Goal: Transaction & Acquisition: Book appointment/travel/reservation

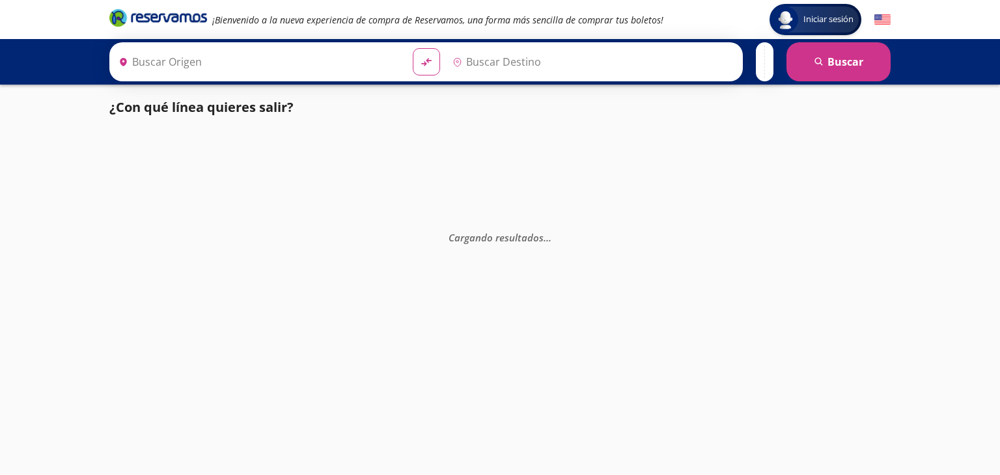
type input "Taxco, [GEOGRAPHIC_DATA]"
type input "Acapulco, [GEOGRAPHIC_DATA]"
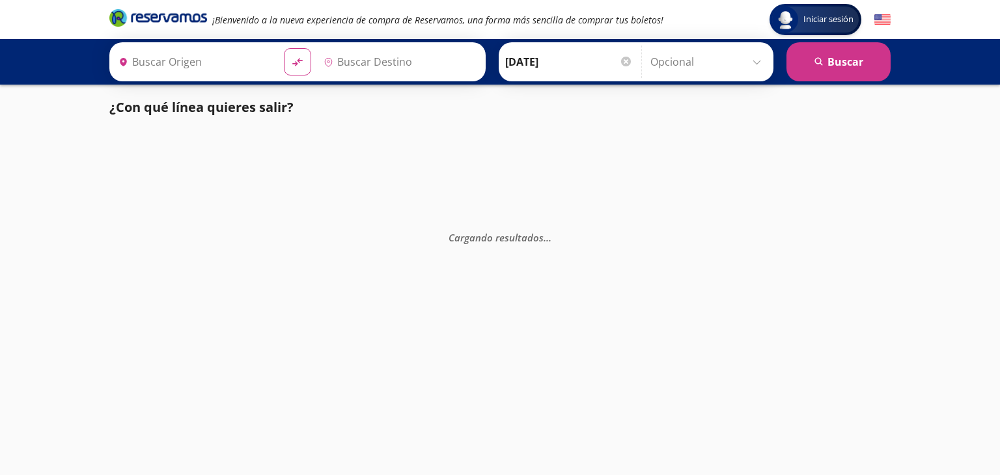
type input "Taxco, [GEOGRAPHIC_DATA]"
type input "[GEOGRAPHIC_DATA], [GEOGRAPHIC_DATA]"
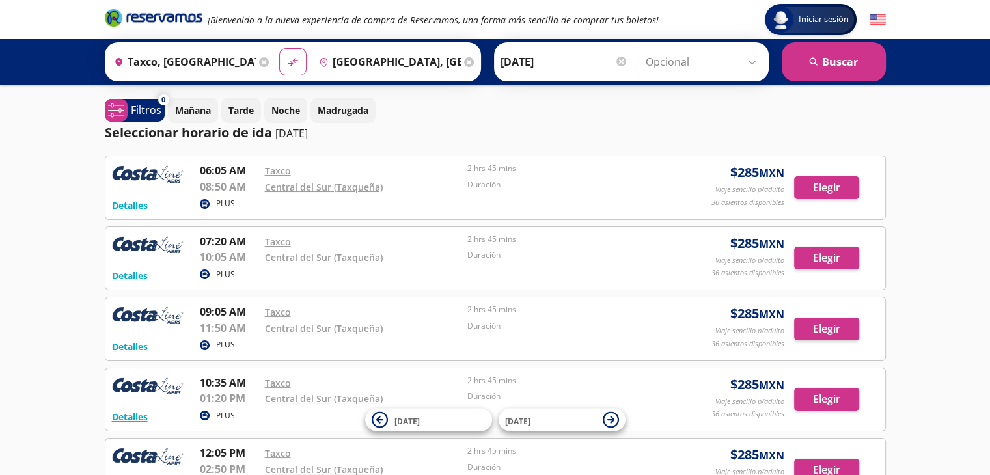
click at [0, 311] on div "Iniciar sesión Iniciar sesión ¡Bienvenido a la nueva experiencia de compra de R…" at bounding box center [495, 480] width 990 height 960
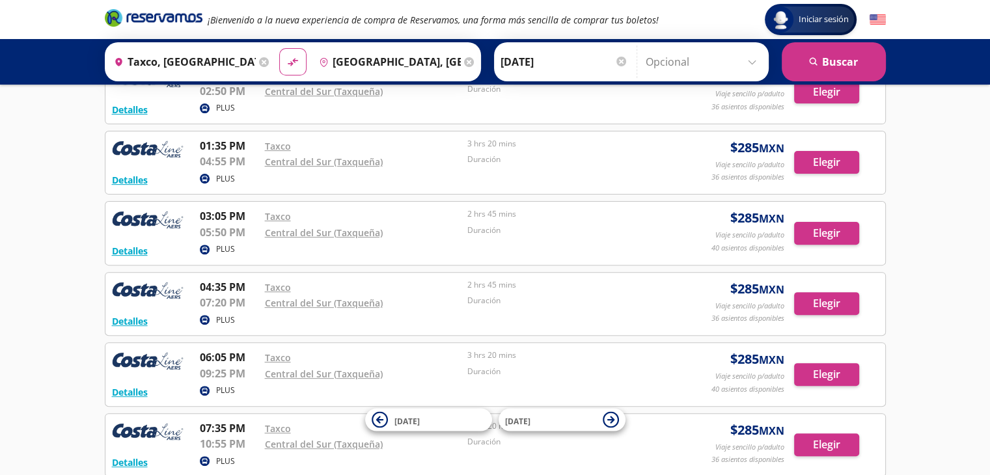
scroll to position [456, 0]
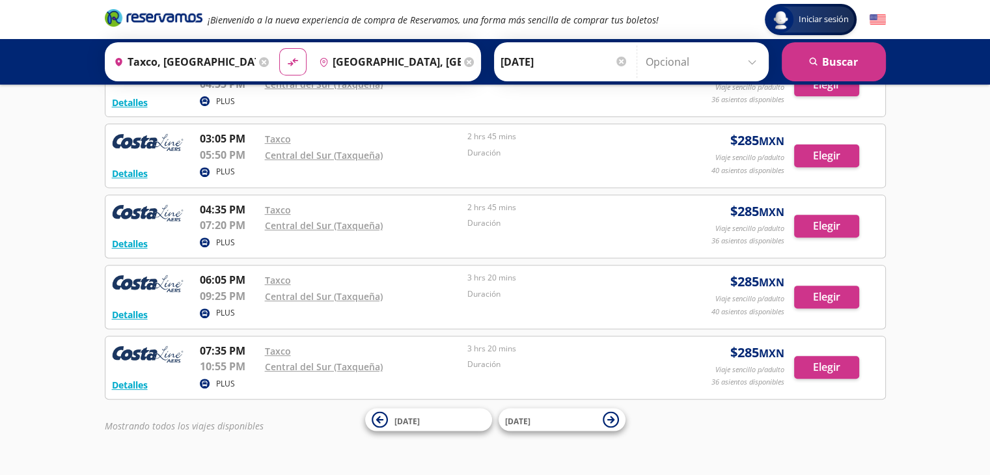
click at [259, 61] on icon at bounding box center [264, 62] width 10 height 10
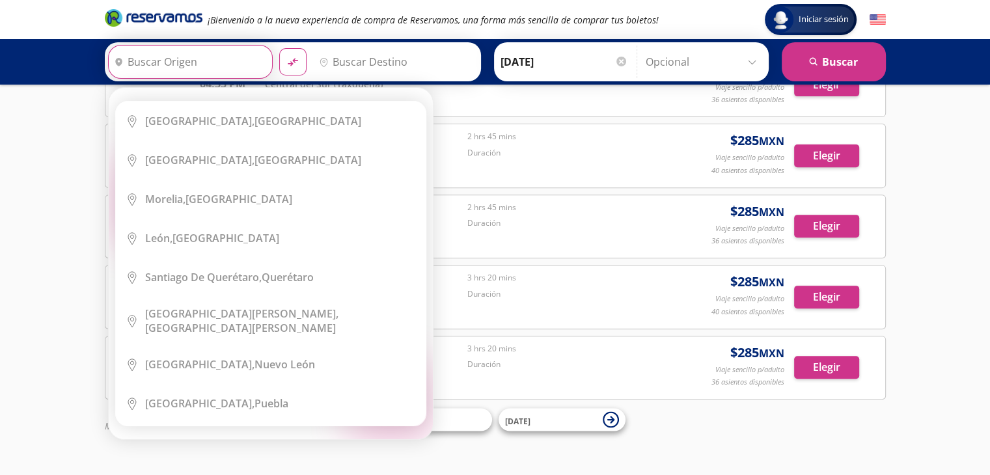
click at [196, 54] on input "Origen" at bounding box center [189, 62] width 160 height 33
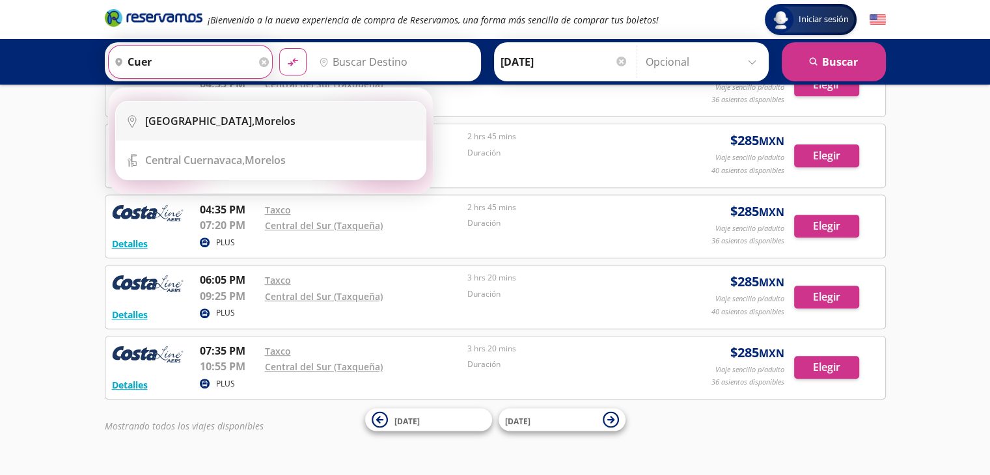
click at [227, 132] on li "City Icon [GEOGRAPHIC_DATA], [GEOGRAPHIC_DATA]" at bounding box center [271, 121] width 310 height 39
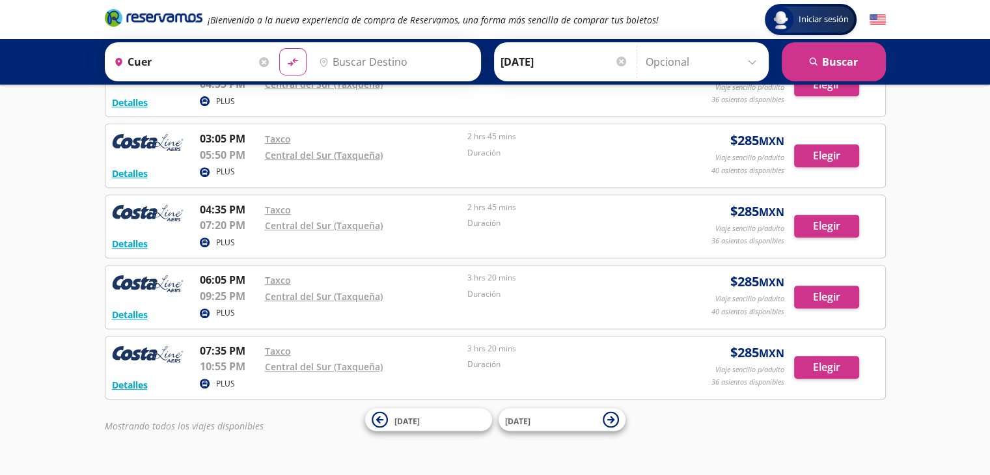
type input "[GEOGRAPHIC_DATA], [GEOGRAPHIC_DATA]"
click at [382, 64] on input "Destino" at bounding box center [394, 62] width 160 height 33
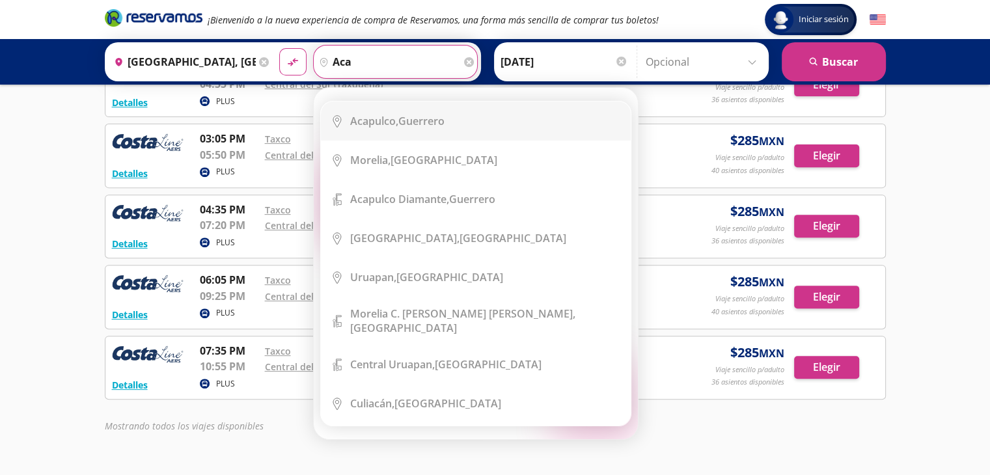
click at [458, 125] on div "Acapulco, [GEOGRAPHIC_DATA]" at bounding box center [485, 121] width 271 height 14
type input "Acapulco, [GEOGRAPHIC_DATA]"
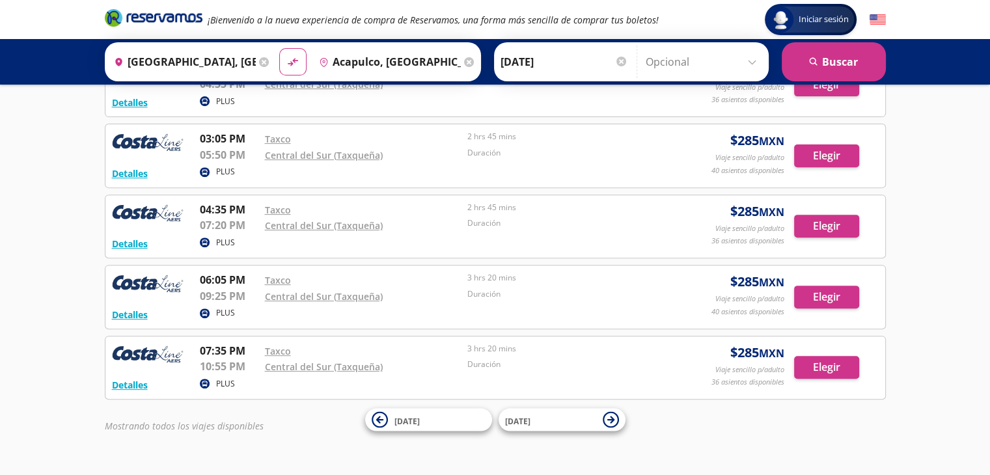
click at [549, 59] on input "[DATE]" at bounding box center [565, 62] width 128 height 33
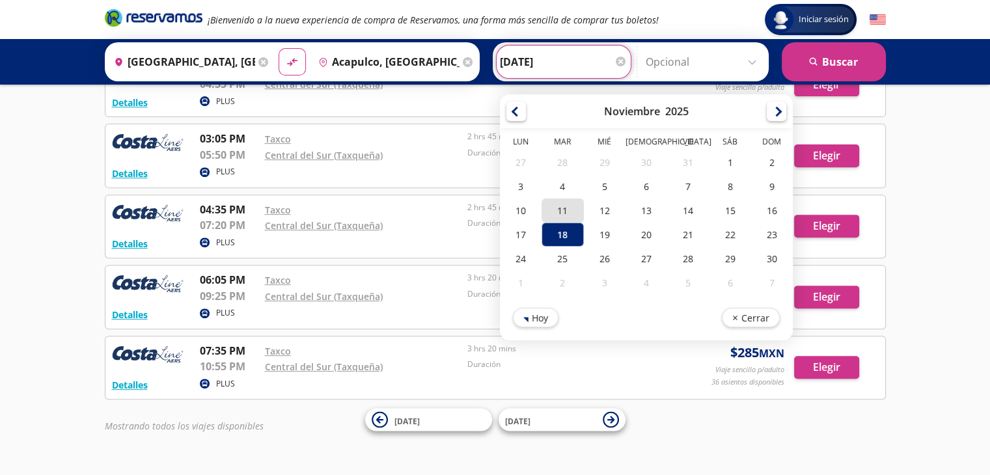
click at [552, 210] on div "11" at bounding box center [563, 211] width 42 height 24
type input "[DATE]"
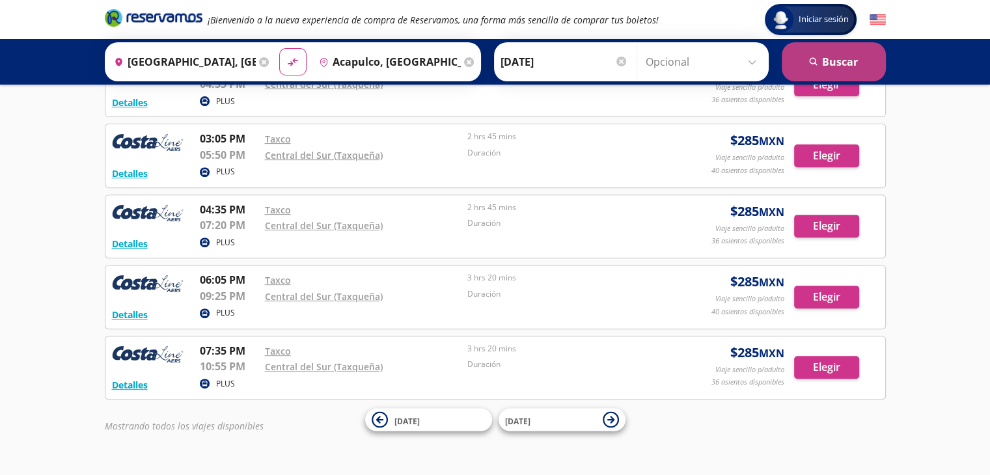
click at [845, 63] on button "search [GEOGRAPHIC_DATA]" at bounding box center [834, 61] width 104 height 39
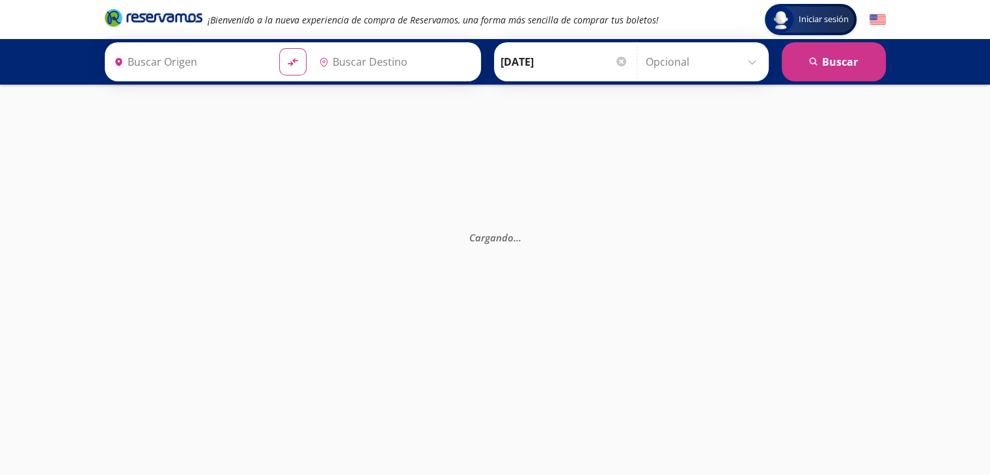
type input "[GEOGRAPHIC_DATA], [GEOGRAPHIC_DATA]"
type input "Acapulco, [GEOGRAPHIC_DATA]"
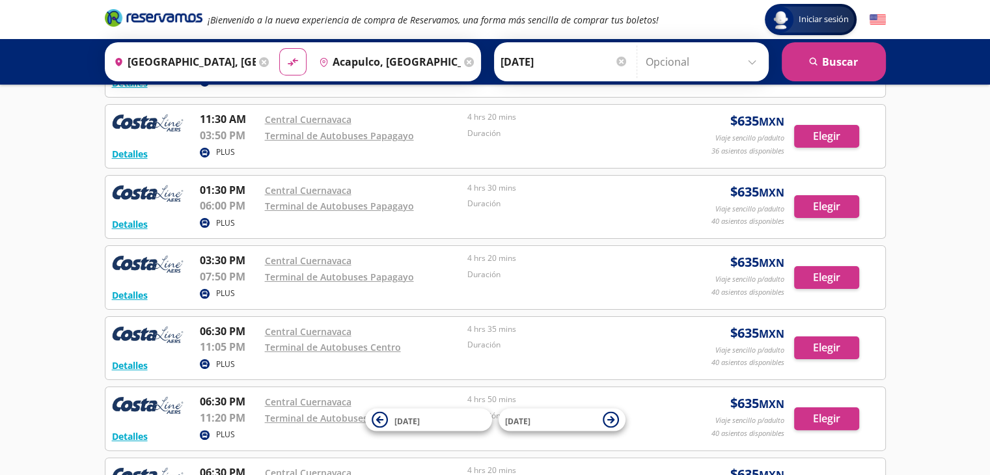
scroll to position [195, 0]
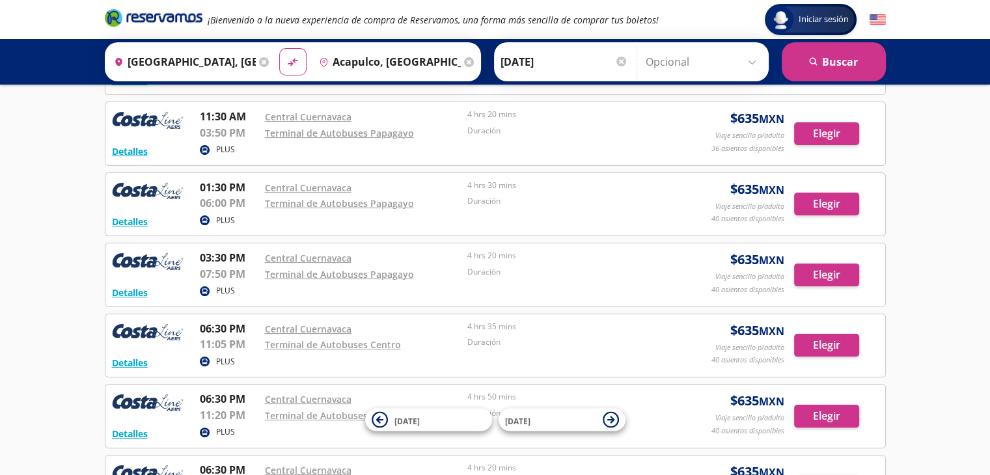
click at [259, 59] on icon at bounding box center [264, 62] width 10 height 10
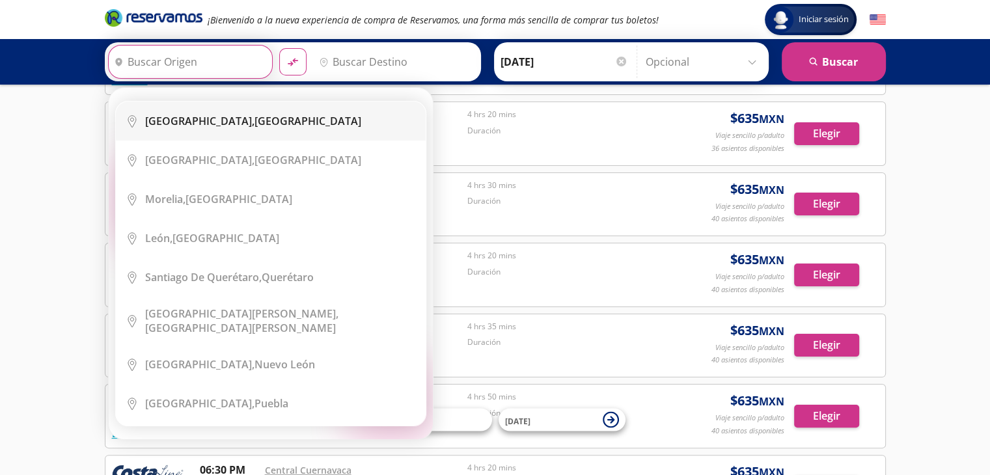
click at [216, 120] on b "[GEOGRAPHIC_DATA]," at bounding box center [199, 121] width 109 height 14
type input "[GEOGRAPHIC_DATA], [GEOGRAPHIC_DATA]"
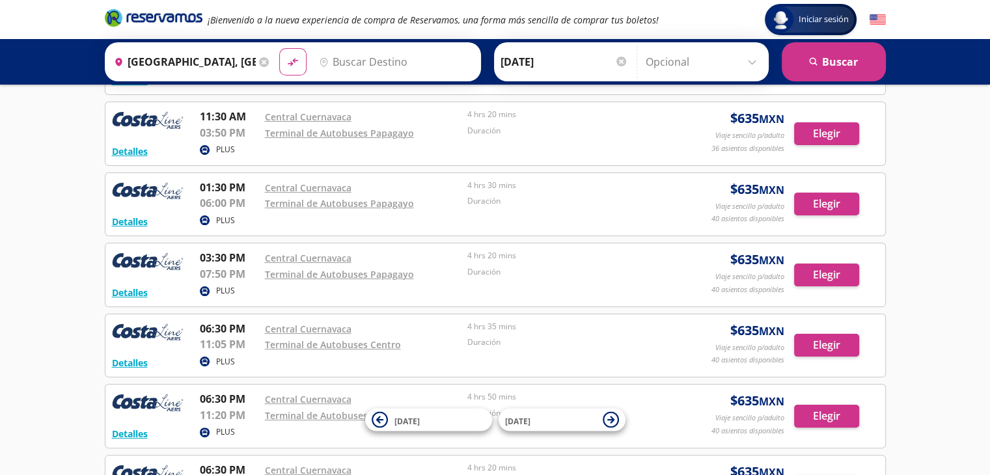
click at [397, 60] on input "Destino" at bounding box center [394, 62] width 160 height 33
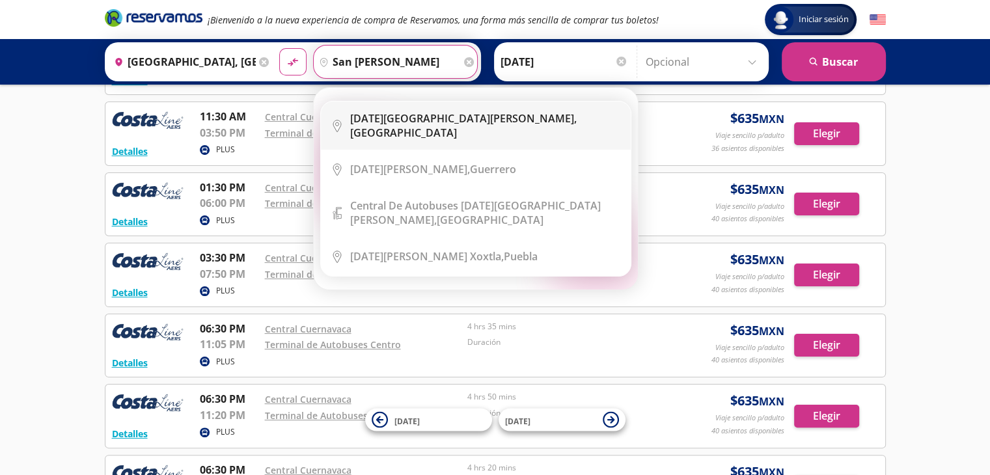
click at [438, 123] on b "[DATE][GEOGRAPHIC_DATA][PERSON_NAME]," at bounding box center [463, 118] width 227 height 14
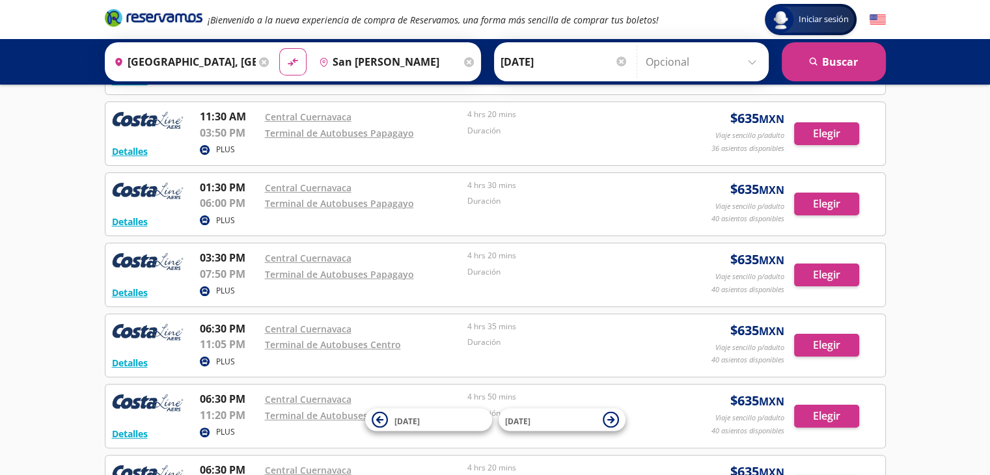
type input "[DATE][GEOGRAPHIC_DATA][PERSON_NAME], [GEOGRAPHIC_DATA]"
click at [0, 364] on div "Iniciar sesión Iniciar sesión ¡Bienvenido a la nueva experiencia de compra de R…" at bounding box center [495, 223] width 990 height 837
click at [600, 63] on input "[DATE]" at bounding box center [565, 62] width 128 height 33
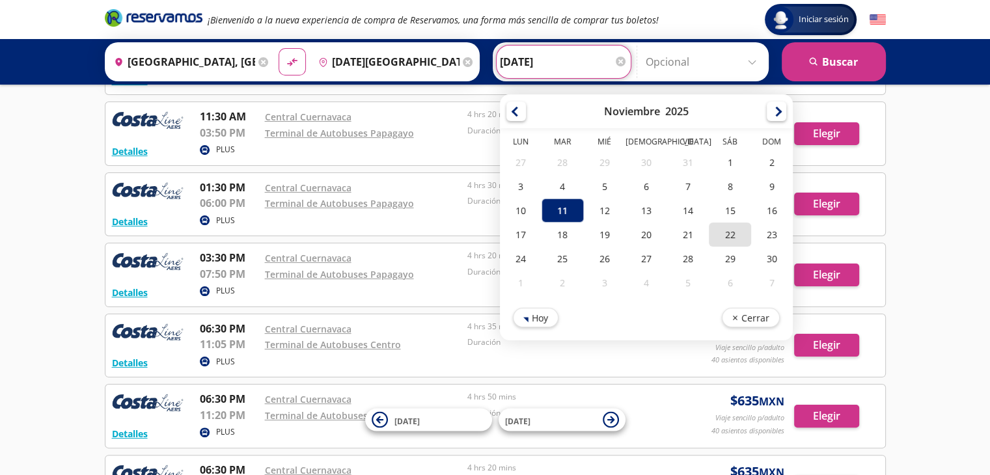
click at [723, 236] on div "22" at bounding box center [730, 235] width 42 height 24
type input "[DATE]"
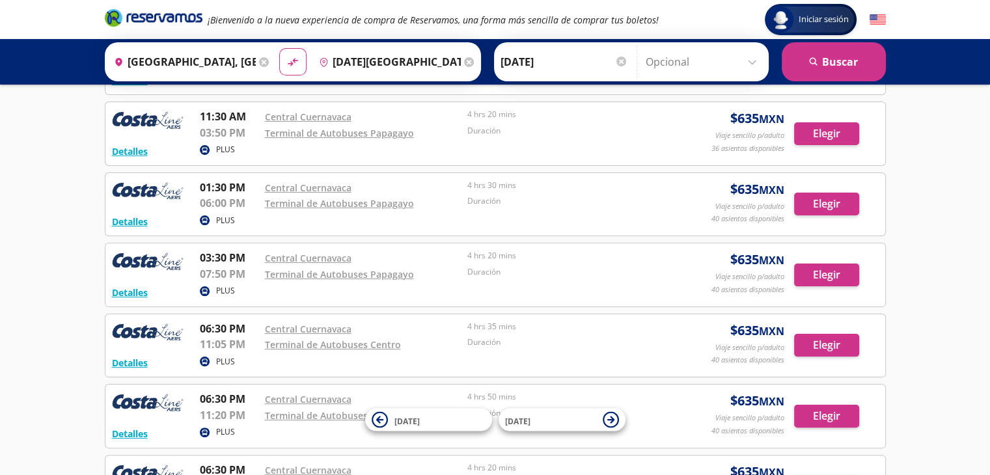
click at [706, 57] on input "Opcional" at bounding box center [704, 62] width 117 height 33
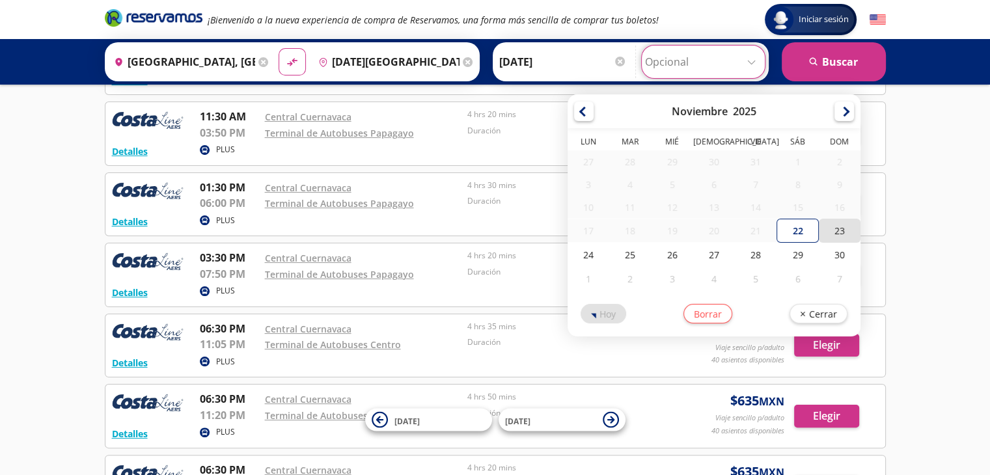
click at [834, 231] on div "23" at bounding box center [840, 231] width 42 height 24
type input "[DATE]"
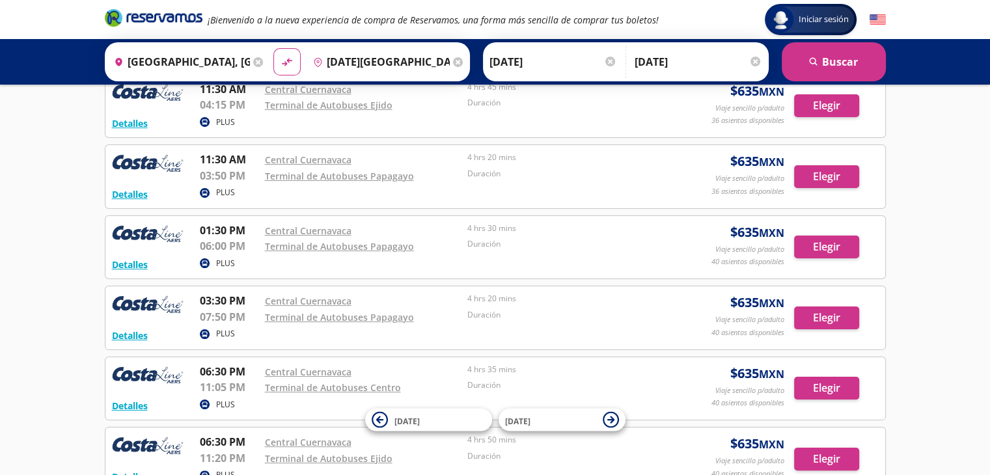
scroll to position [130, 0]
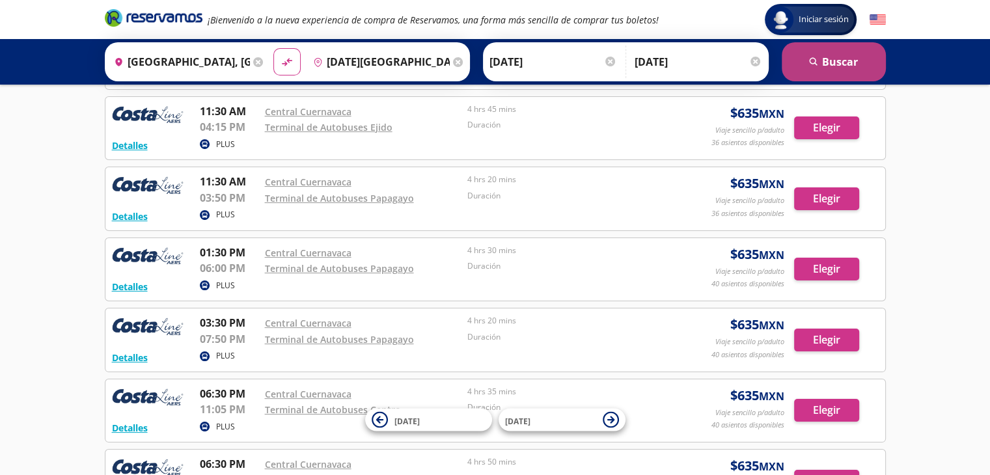
click at [837, 66] on button "search [GEOGRAPHIC_DATA]" at bounding box center [834, 61] width 104 height 39
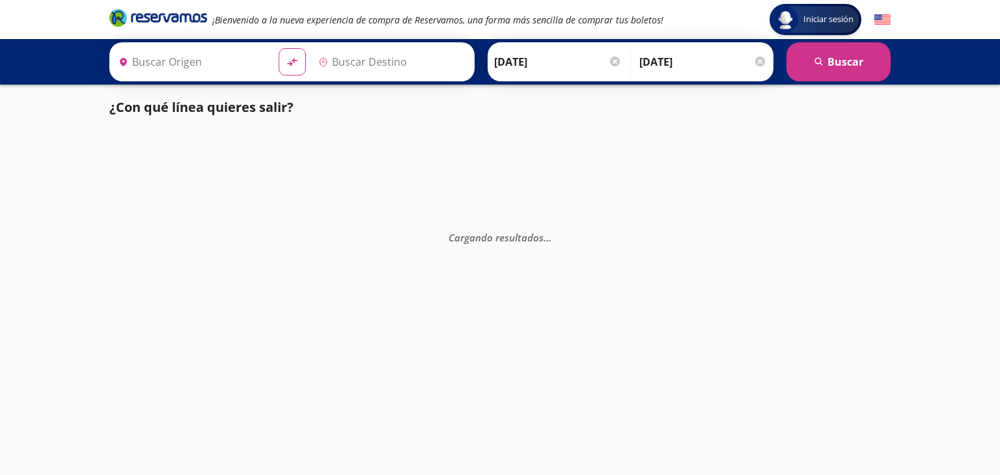
type input "[GEOGRAPHIC_DATA], [GEOGRAPHIC_DATA]"
type input "[DATE][GEOGRAPHIC_DATA][PERSON_NAME], [GEOGRAPHIC_DATA]"
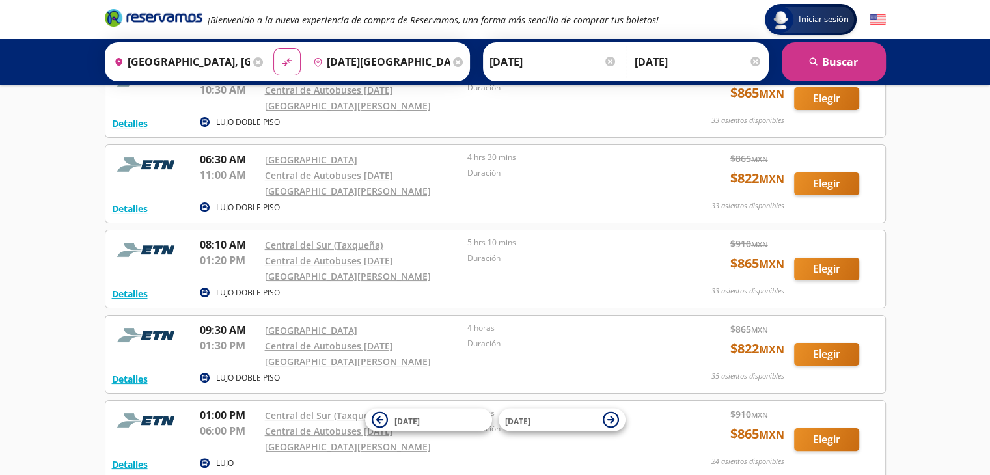
scroll to position [195, 0]
